Goal: Task Accomplishment & Management: Use online tool/utility

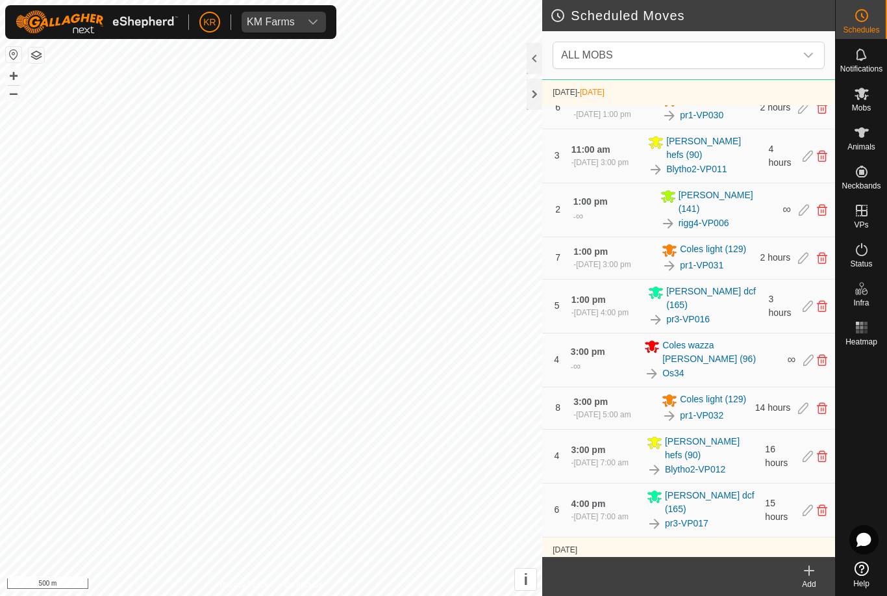
scroll to position [1313, 0]
click at [757, 229] on div "rigg4-VP006" at bounding box center [718, 224] width 115 height 16
click at [868, 102] on es-mob-svg-icon at bounding box center [861, 93] width 23 height 21
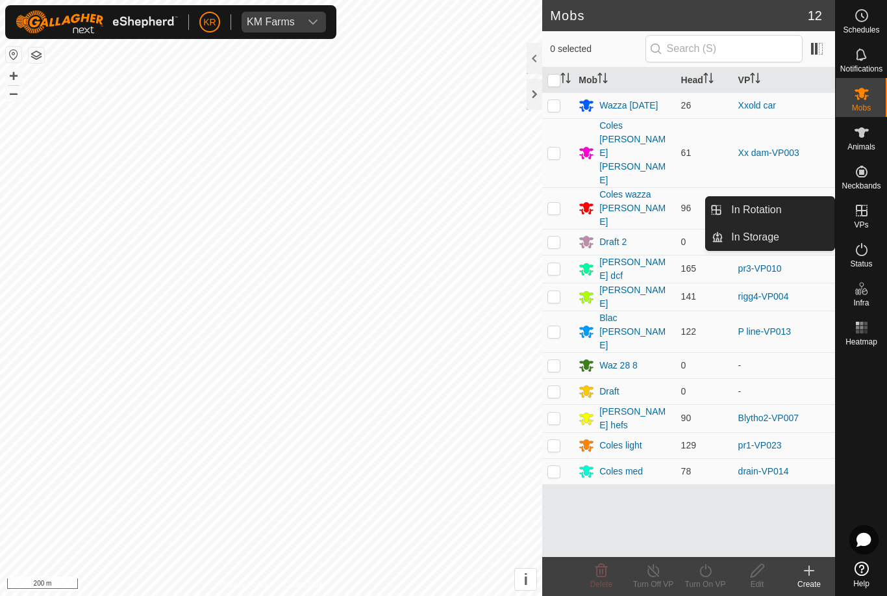
click at [773, 210] on span "In Rotation" at bounding box center [756, 210] width 50 height 16
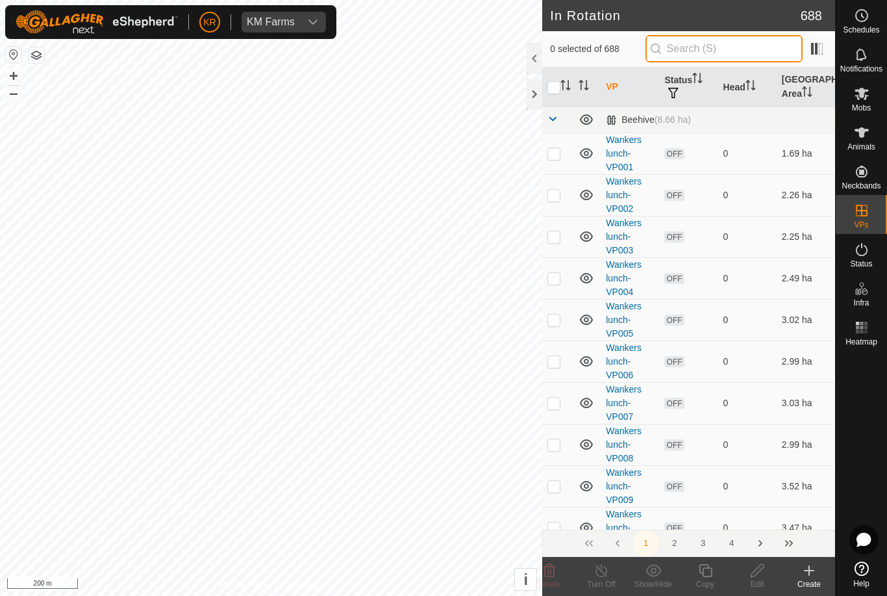
click at [750, 45] on input "text" at bounding box center [724, 48] width 157 height 27
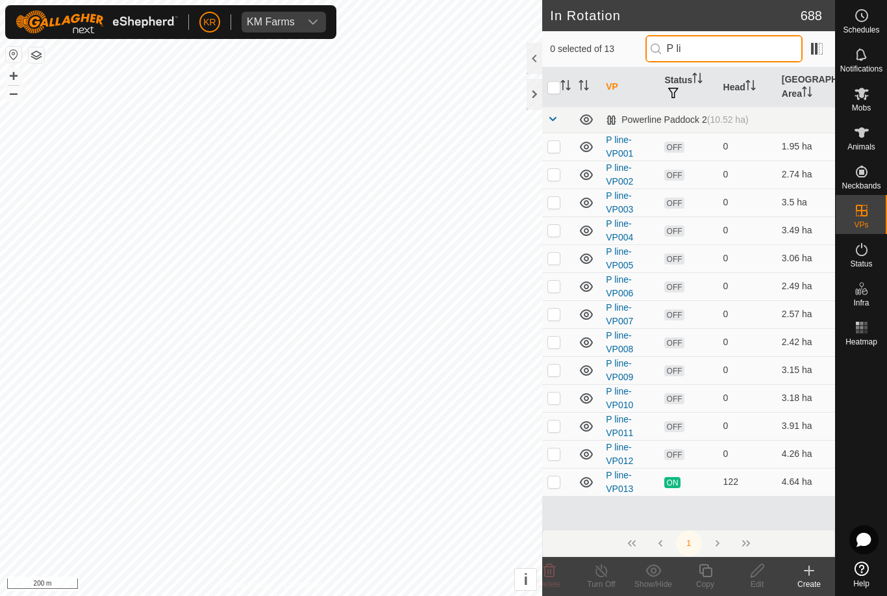
type input "P li"
click at [553, 488] on td at bounding box center [557, 482] width 31 height 28
checkbox input "true"
click at [707, 575] on icon at bounding box center [706, 571] width 16 height 16
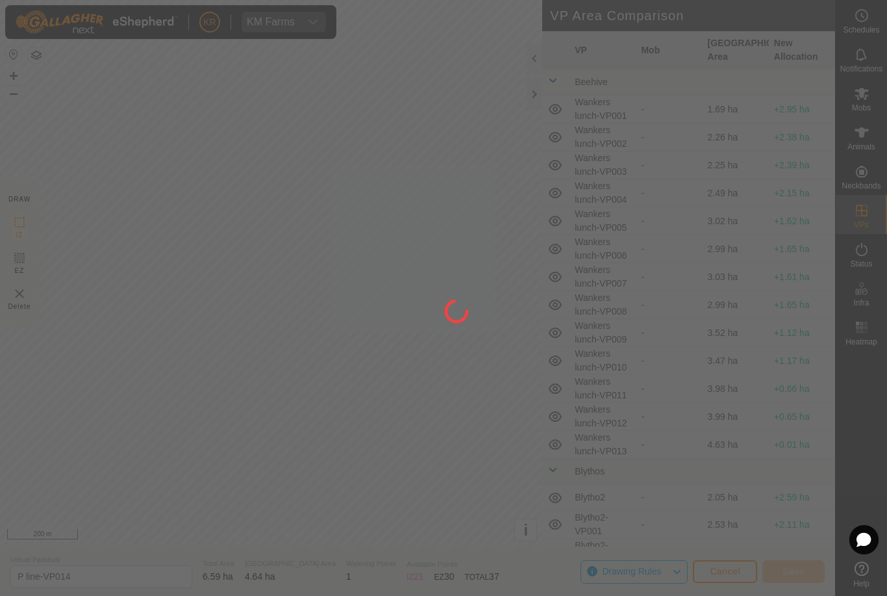
click at [117, 587] on div at bounding box center [443, 298] width 887 height 596
click at [110, 577] on div at bounding box center [443, 298] width 887 height 596
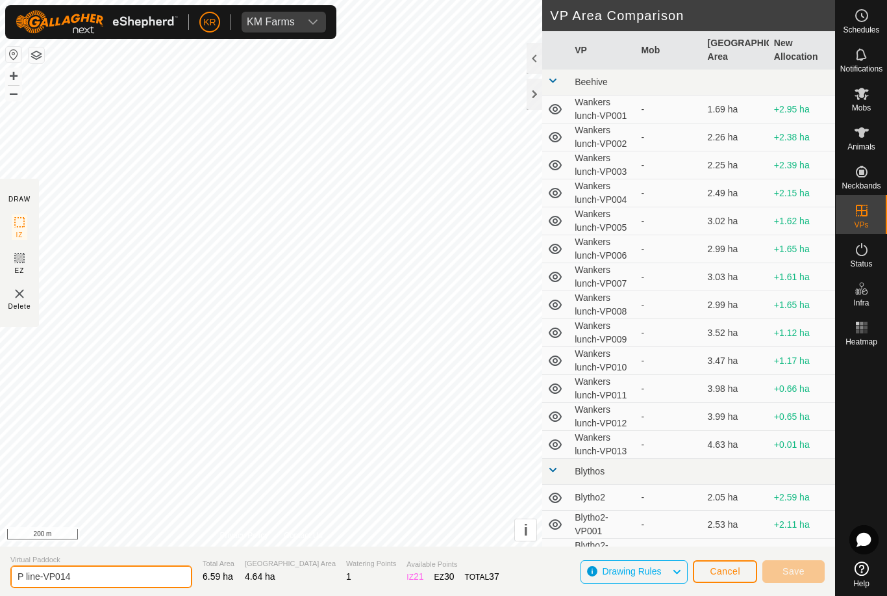
click at [110, 572] on input "P line-VP014" at bounding box center [101, 576] width 182 height 23
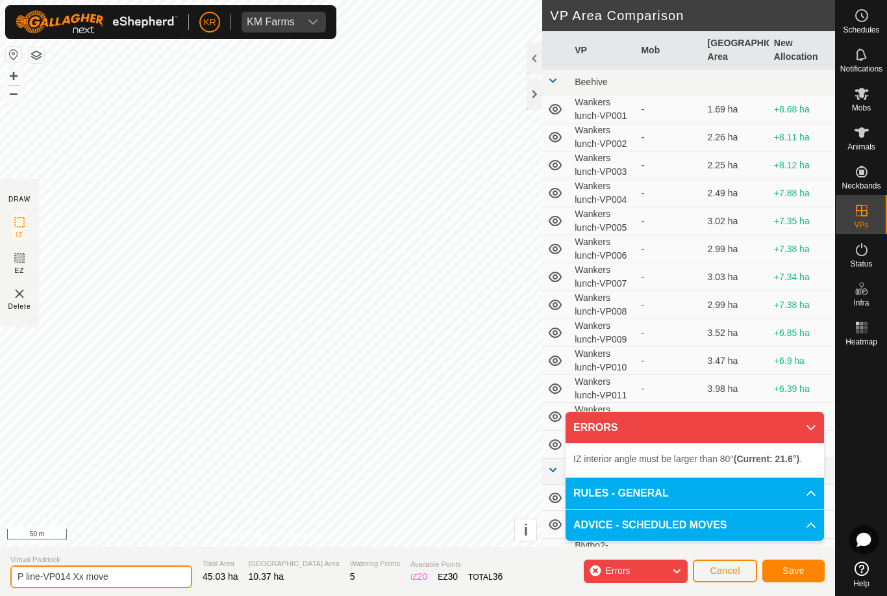
type input "P line-VP014 Xx move"
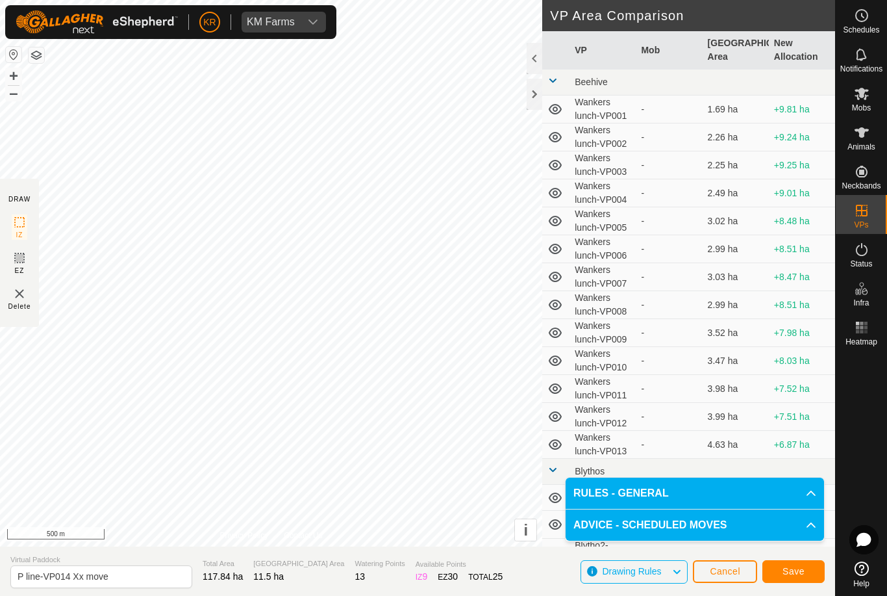
click at [791, 568] on span "Save" at bounding box center [794, 571] width 22 height 10
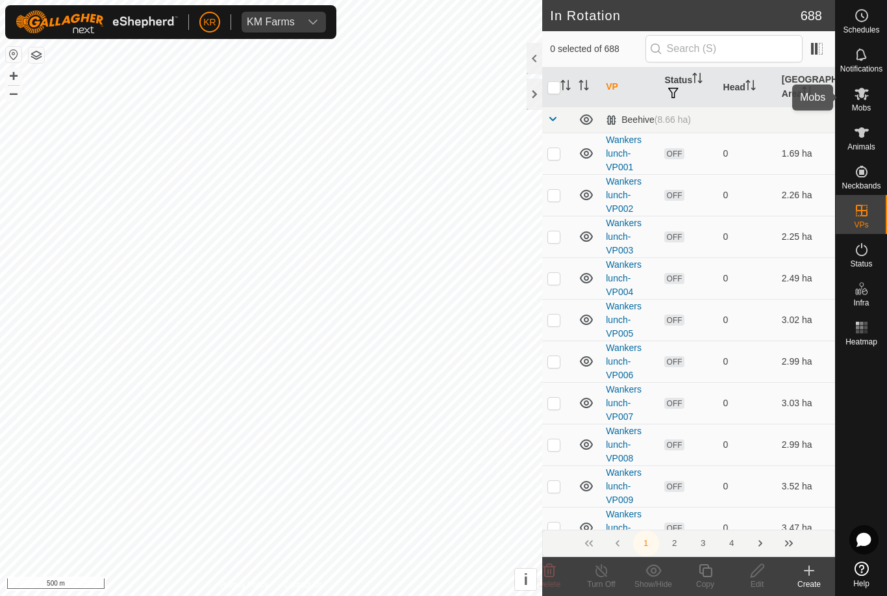
click at [861, 96] on icon at bounding box center [862, 94] width 14 height 12
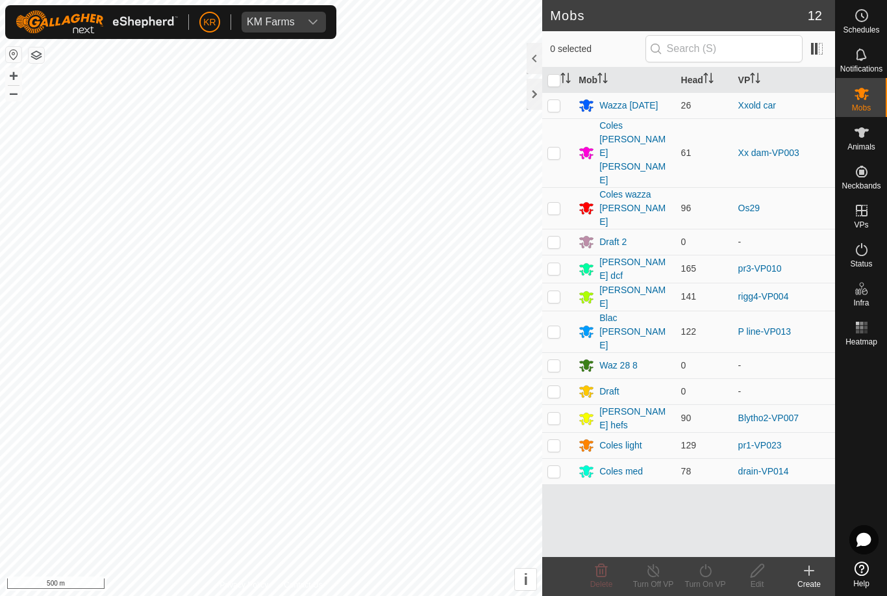
click at [564, 310] on td at bounding box center [557, 331] width 31 height 42
checkbox input "true"
click at [696, 570] on turn-on-svg-icon at bounding box center [705, 571] width 52 height 16
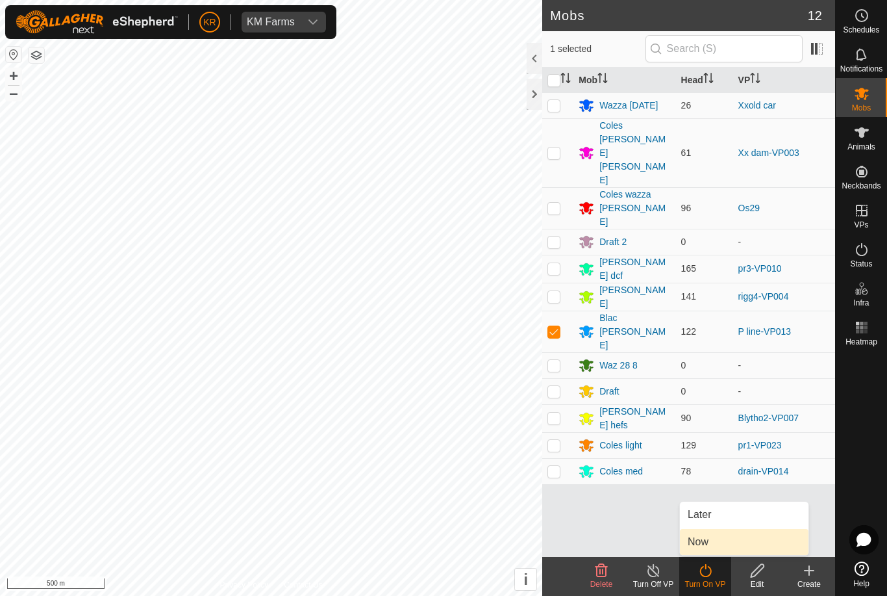
click at [710, 539] on link "Now" at bounding box center [744, 542] width 129 height 26
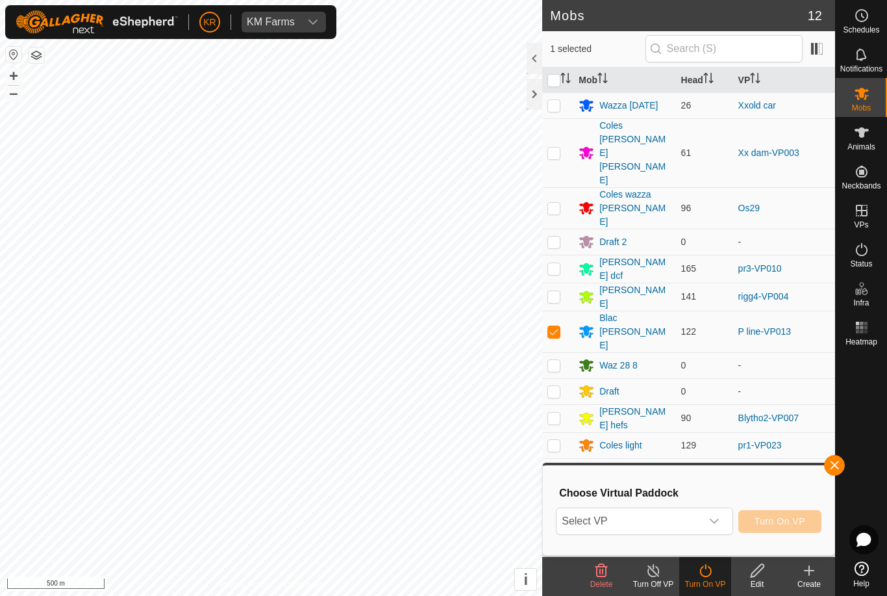
click at [669, 523] on span "Select VP" at bounding box center [629, 521] width 144 height 26
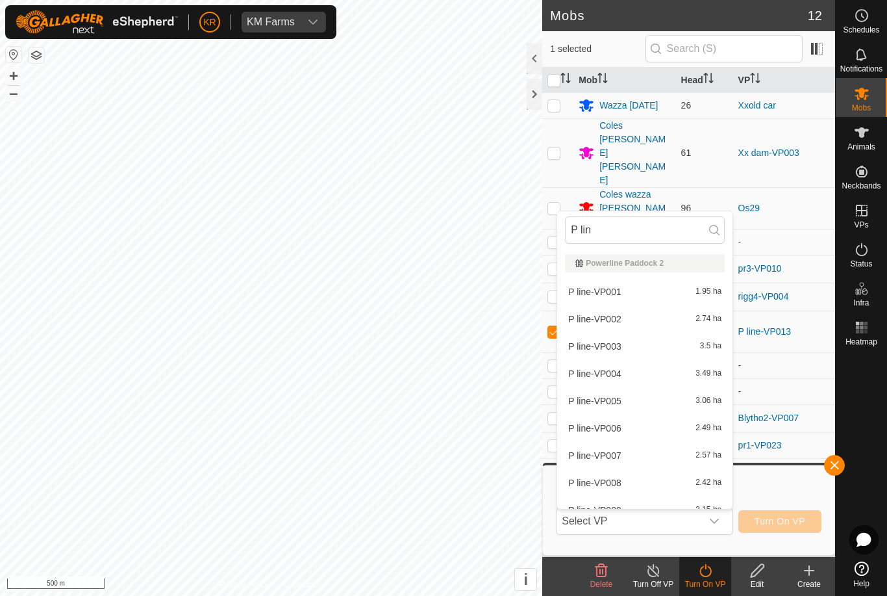
type input "P line"
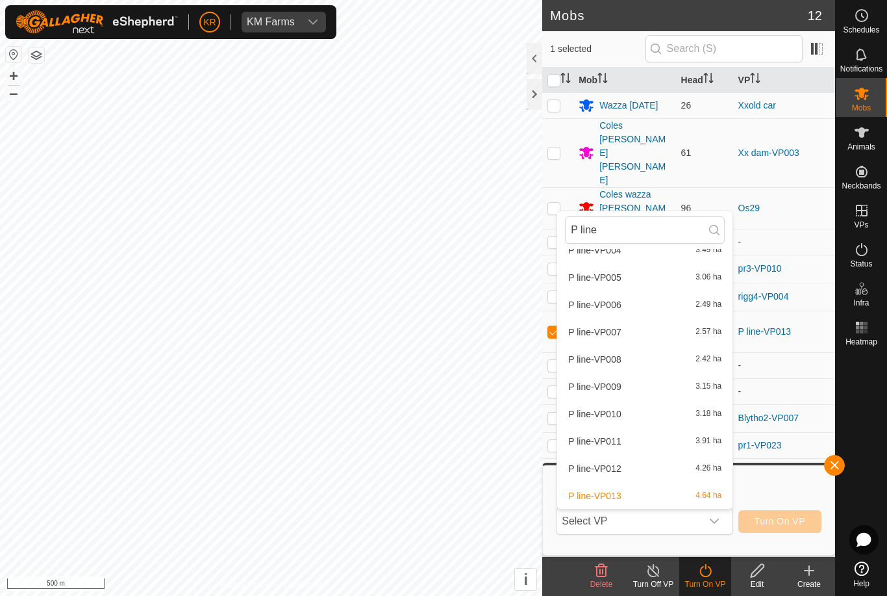
scroll to position [123, 0]
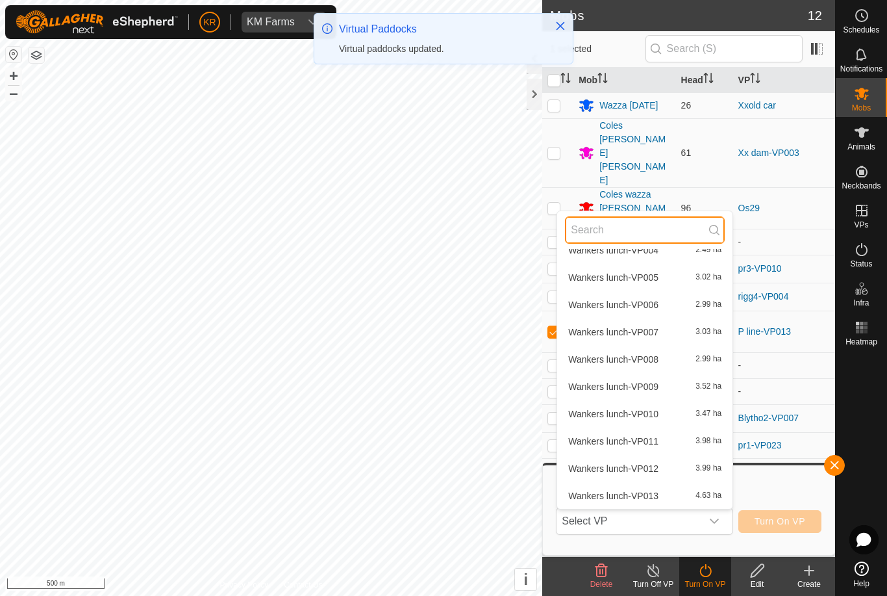
click at [634, 236] on input "text" at bounding box center [645, 229] width 160 height 27
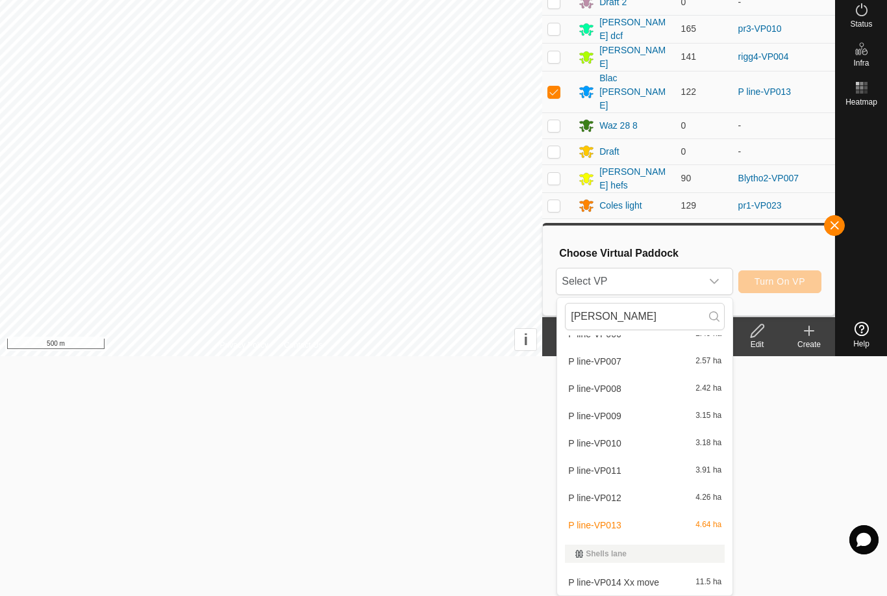
scroll to position [181, 0]
type input "P Lin"
click at [647, 579] on span "P line-VP014 Xx move" at bounding box center [613, 581] width 91 height 9
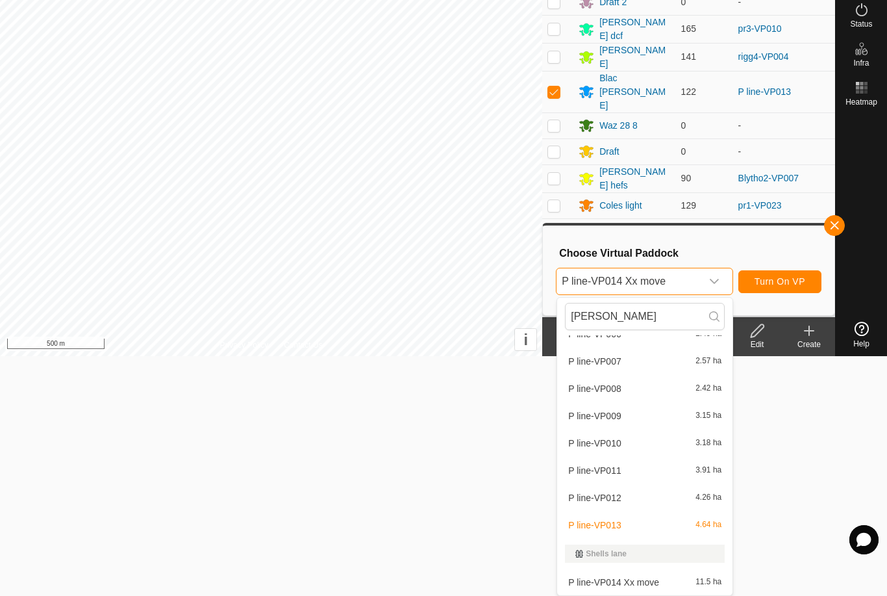
scroll to position [0, 0]
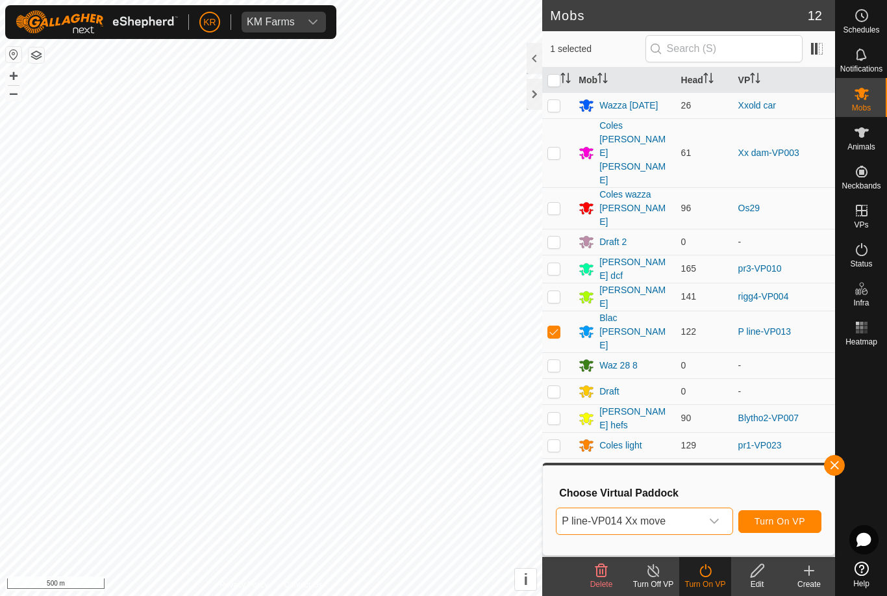
click at [772, 518] on span "Turn On VP" at bounding box center [780, 521] width 51 height 10
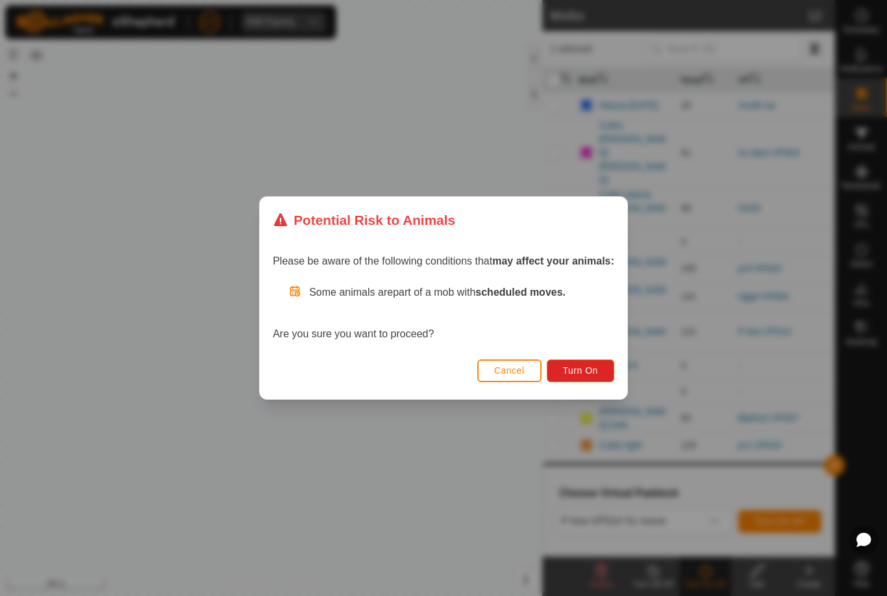
click at [587, 375] on span "Turn On" at bounding box center [580, 370] width 35 height 10
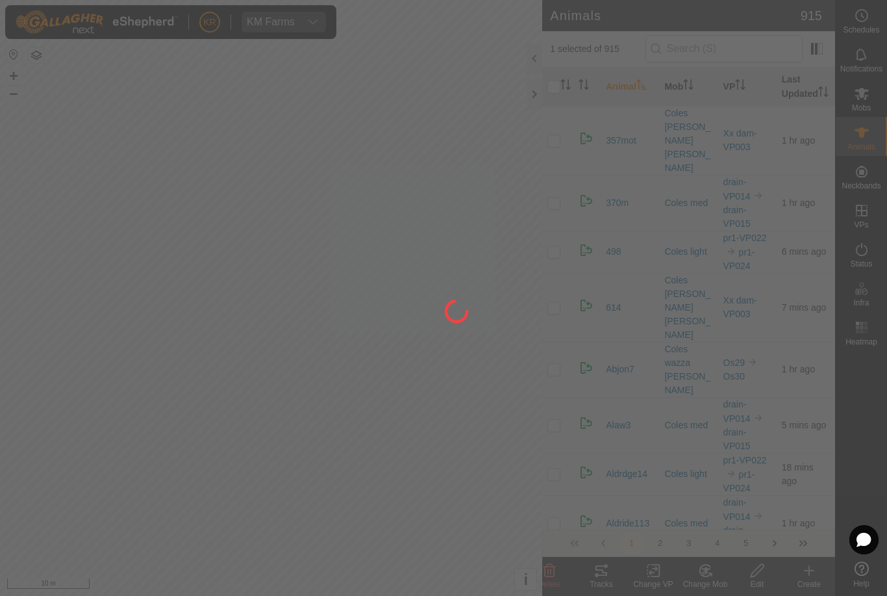
click at [455, 431] on div at bounding box center [443, 298] width 887 height 596
click at [457, 427] on div at bounding box center [443, 298] width 887 height 596
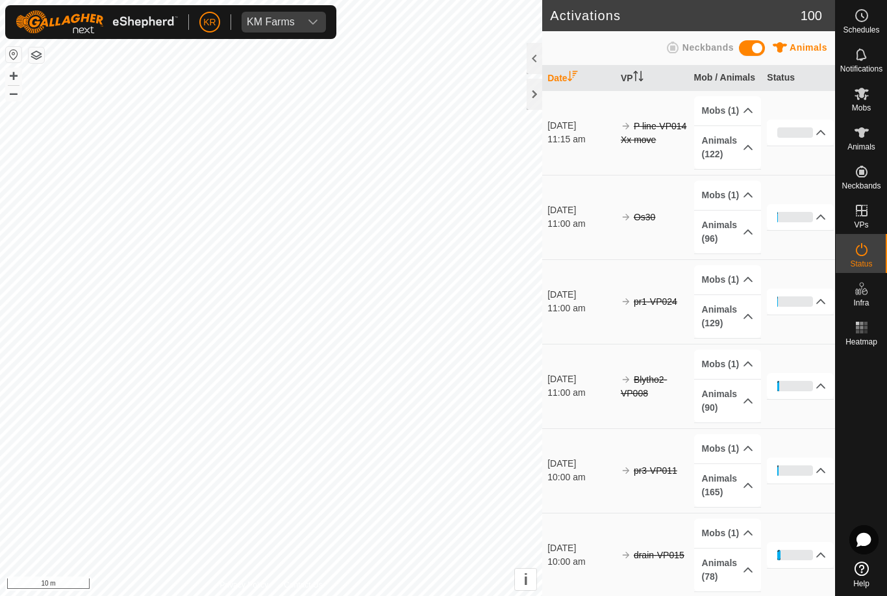
click at [800, 136] on div "0%" at bounding box center [796, 132] width 36 height 10
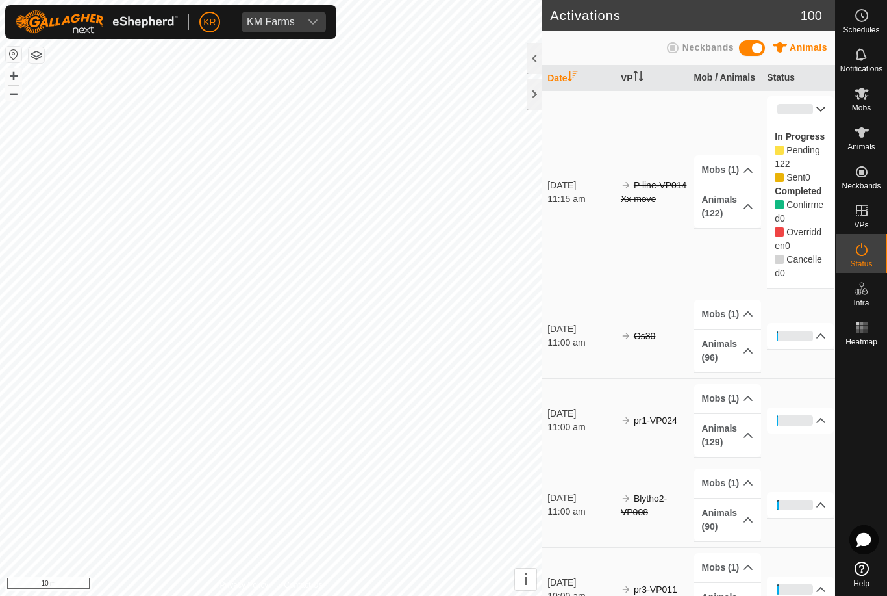
click at [815, 121] on p-accordion-header "0%" at bounding box center [800, 109] width 67 height 26
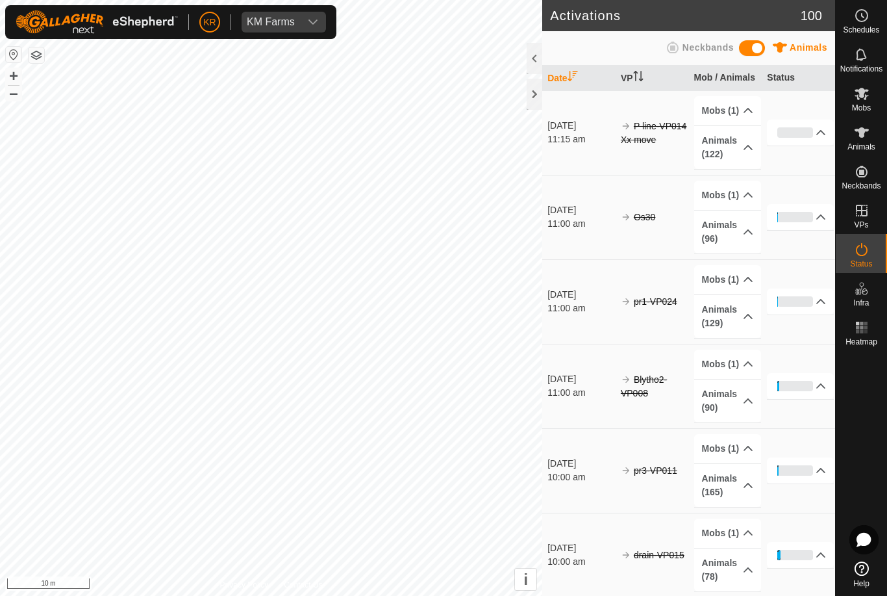
click at [816, 132] on icon at bounding box center [821, 132] width 10 height 10
